Goal: Obtain resource: Obtain resource

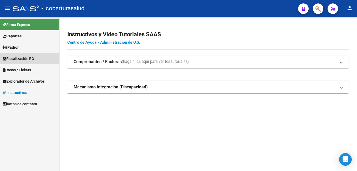
click at [20, 58] on span "Fiscalización RG" at bounding box center [19, 59] width 32 height 6
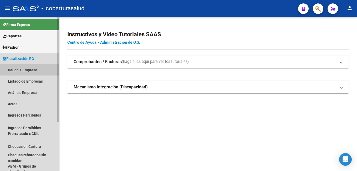
click at [28, 70] on link "Deuda X Empresa" at bounding box center [29, 69] width 59 height 11
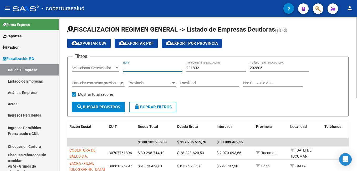
click at [136, 67] on input "CUIT" at bounding box center [152, 68] width 59 height 4
paste input "30-71417000-3"
type input "30-71417000-3"
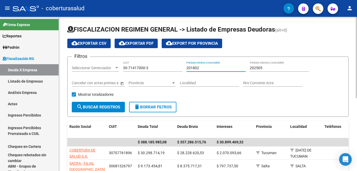
click at [203, 66] on input "201802" at bounding box center [216, 68] width 59 height 4
type input "202507"
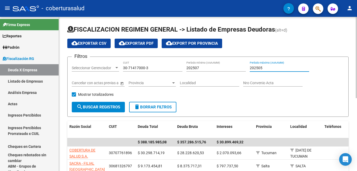
click at [263, 66] on input "202505" at bounding box center [279, 68] width 59 height 4
type input "202507"
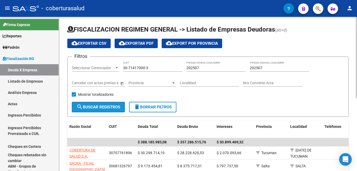
click at [107, 106] on span "search Buscar Registros" at bounding box center [99, 107] width 44 height 5
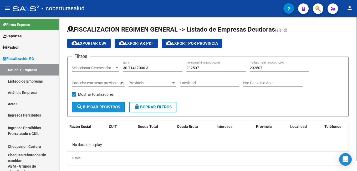
click at [107, 106] on span "search Buscar Registros" at bounding box center [99, 107] width 44 height 5
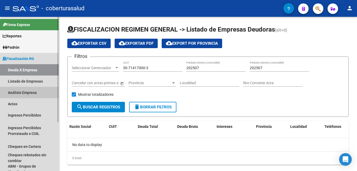
click at [26, 89] on link "Análisis Empresa" at bounding box center [29, 92] width 59 height 11
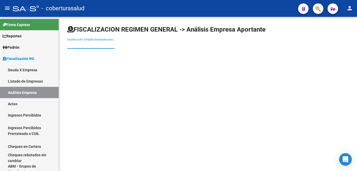
click at [77, 43] on input "Escriba CUIT o Razón Social para buscar" at bounding box center [90, 45] width 47 height 4
paste input "30714170003"
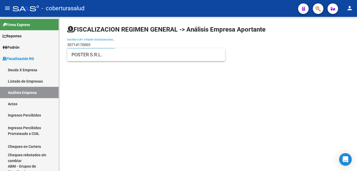
type input "30714170003"
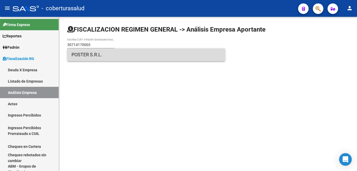
click at [79, 53] on span "POSTER S.R.L." at bounding box center [146, 54] width 149 height 13
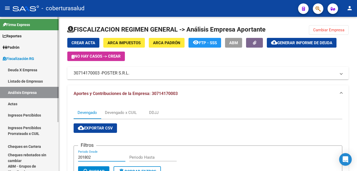
drag, startPoint x: 98, startPoint y: 156, endPoint x: 39, endPoint y: 150, distance: 59.8
click at [39, 150] on mat-sidenav-container "Firma Express Reportes Ingresos Percibidos Análisis Ingresos RG por CUIT (mensu…" at bounding box center [178, 94] width 357 height 154
type input "202507"
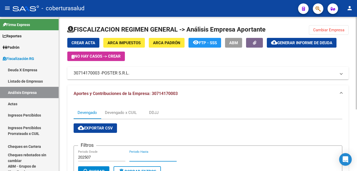
click at [133, 158] on input "Periodo Hasta" at bounding box center [152, 157] width 47 height 5
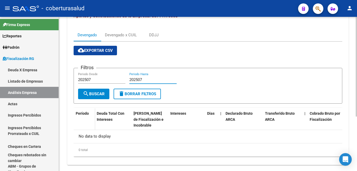
scroll to position [84, 0]
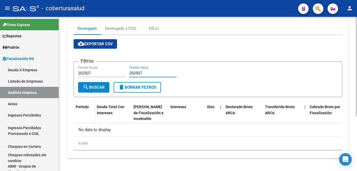
click at [354, 170] on div "FISCALIZACION REGIMEN GENERAL -> Análisis Empresa Aportante Cambiar Empresa Cre…" at bounding box center [209, 52] width 300 height 238
type input "202507"
click at [105, 43] on span "cloud_download Exportar CSV" at bounding box center [95, 44] width 35 height 5
